Goal: Task Accomplishment & Management: Complete application form

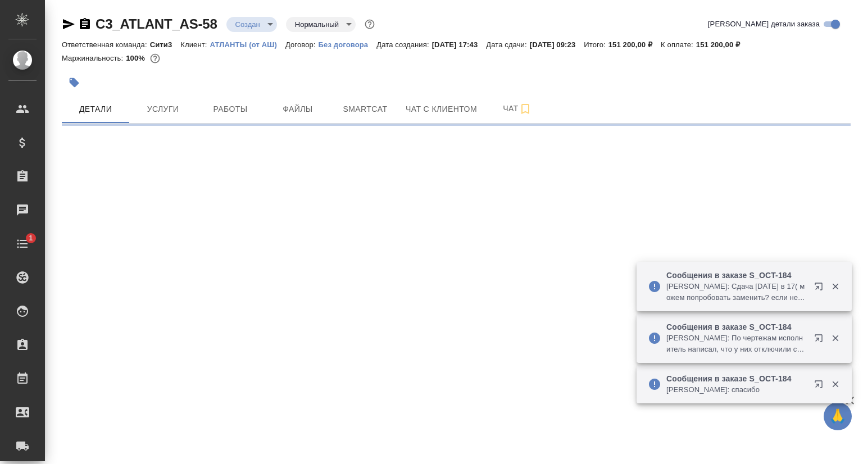
select select "RU"
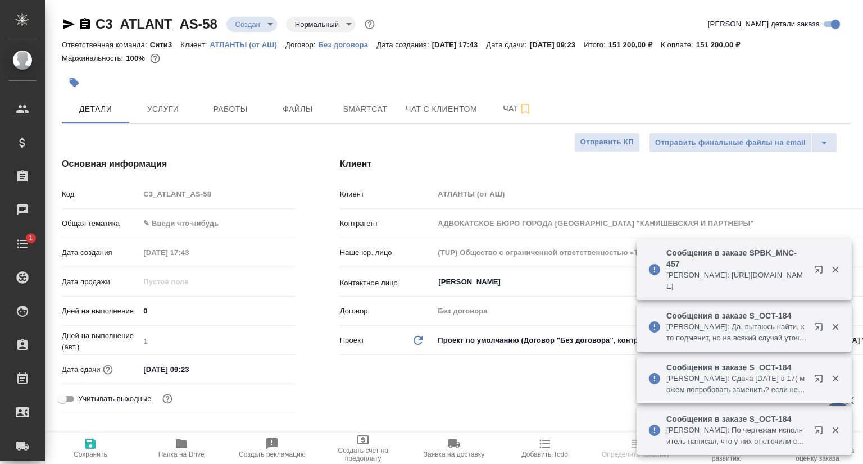
type textarea "x"
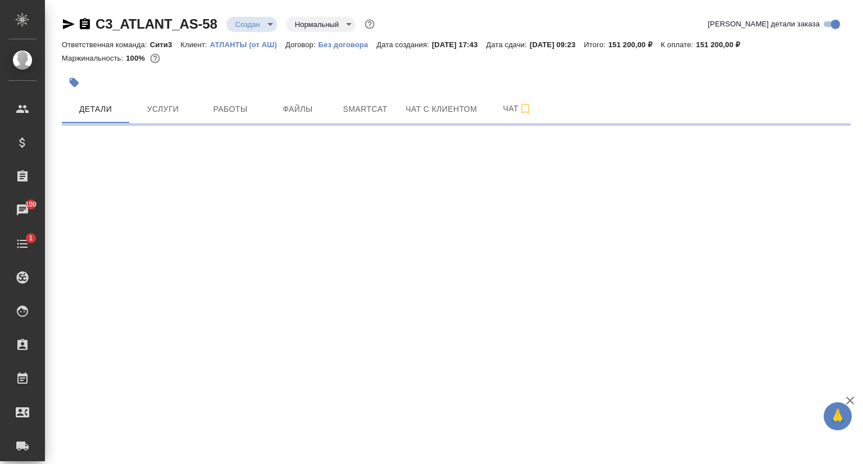
select select "RU"
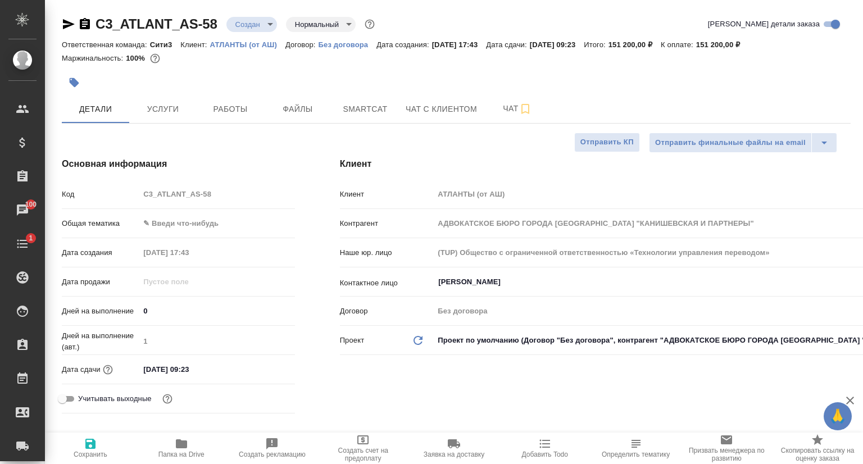
type textarea "x"
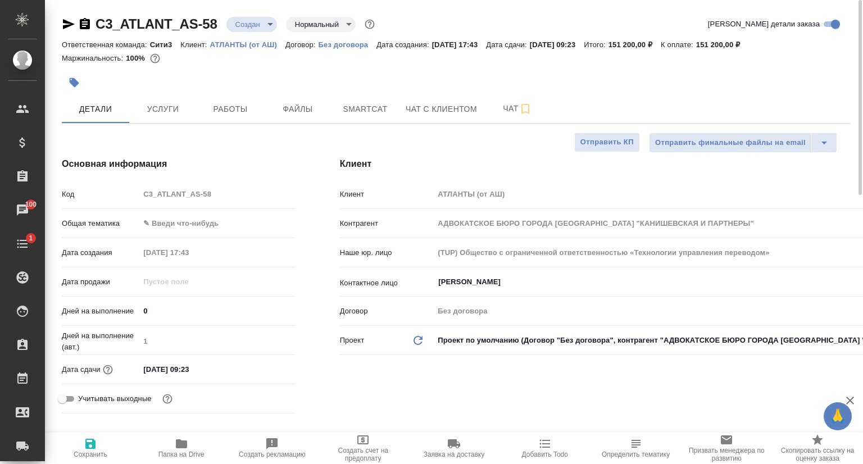
type textarea "x"
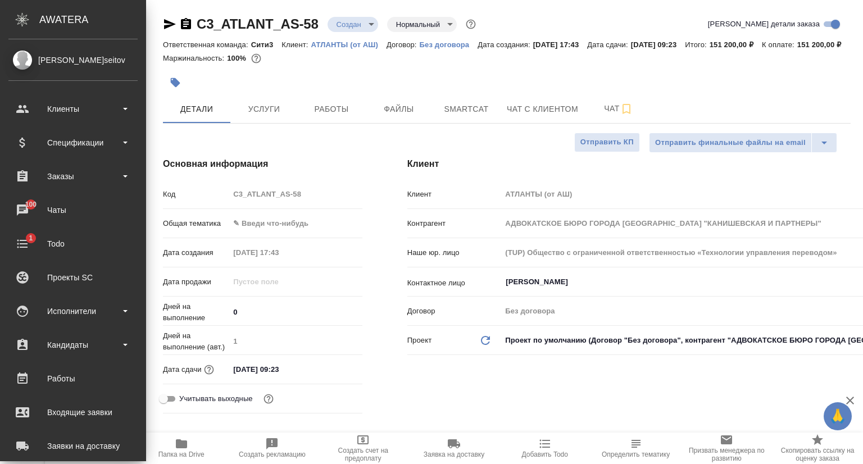
type textarea "x"
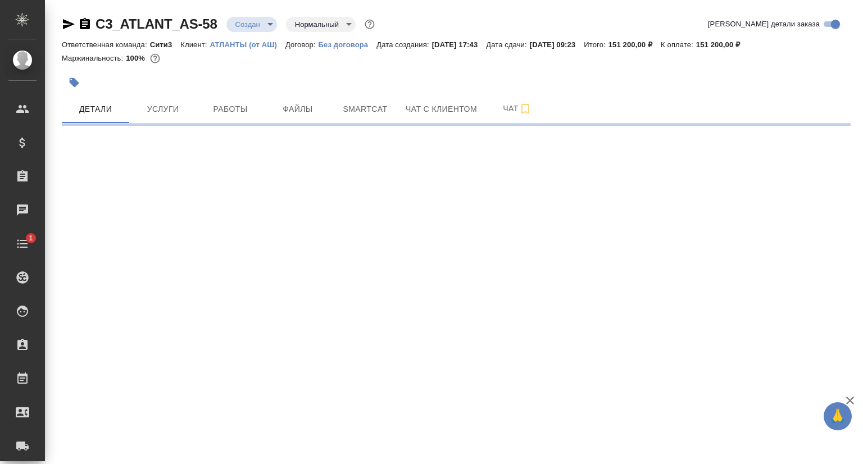
select select "RU"
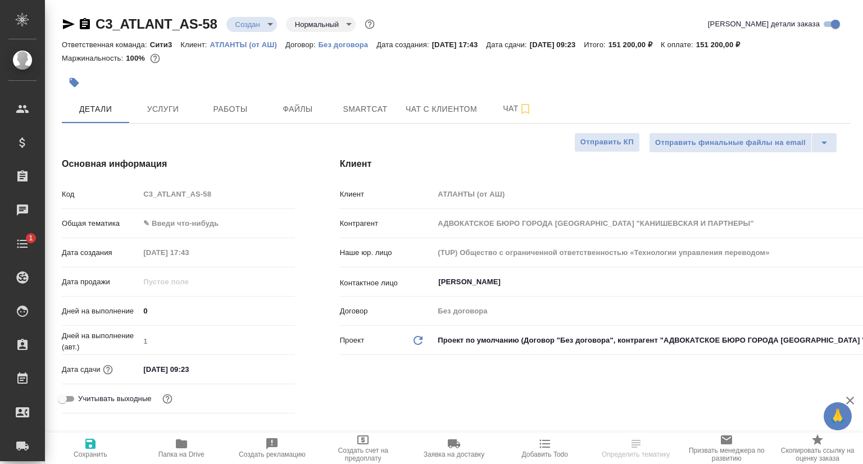
type textarea "x"
